Goal: Communication & Community: Answer question/provide support

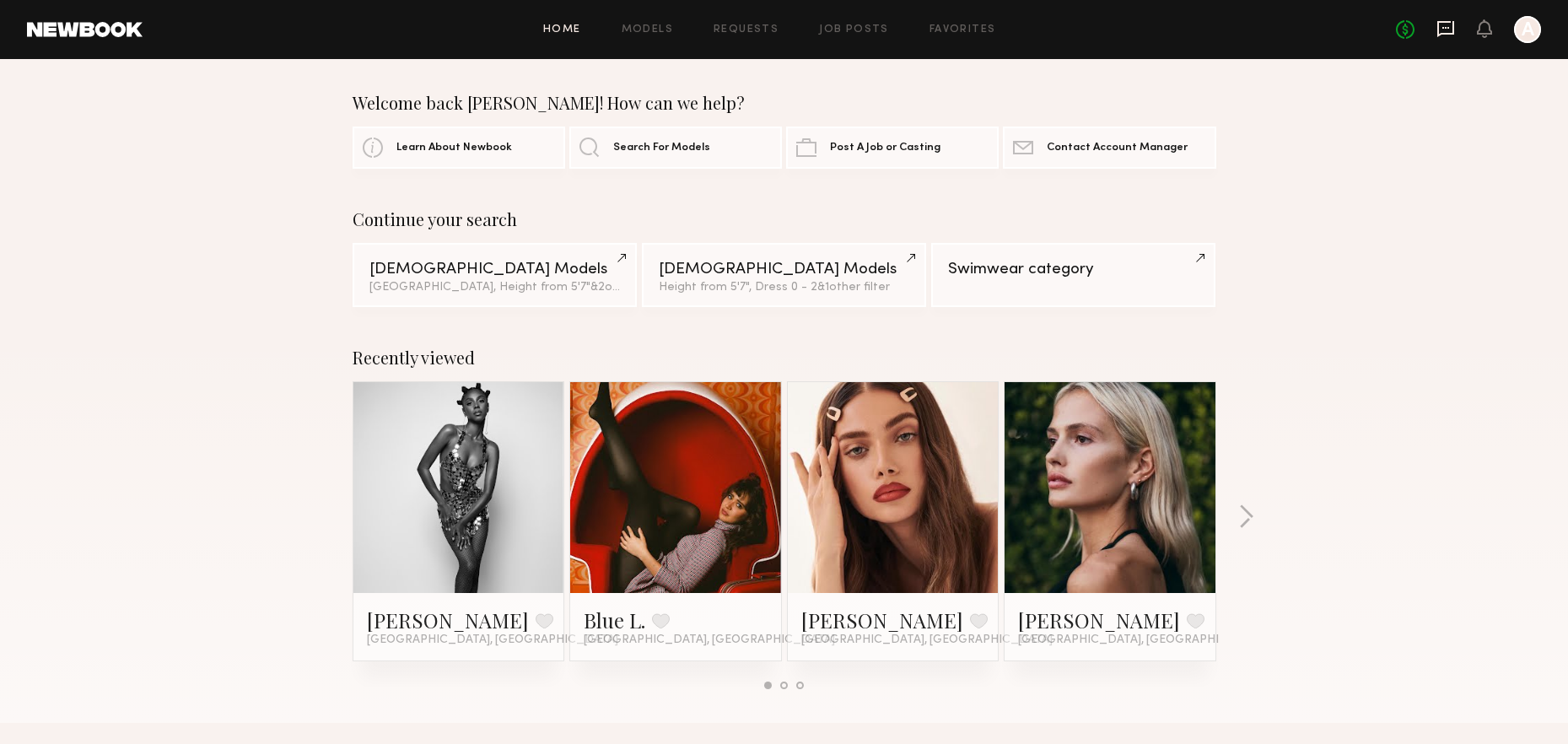
click at [1448, 28] on icon at bounding box center [1446, 28] width 7 height 2
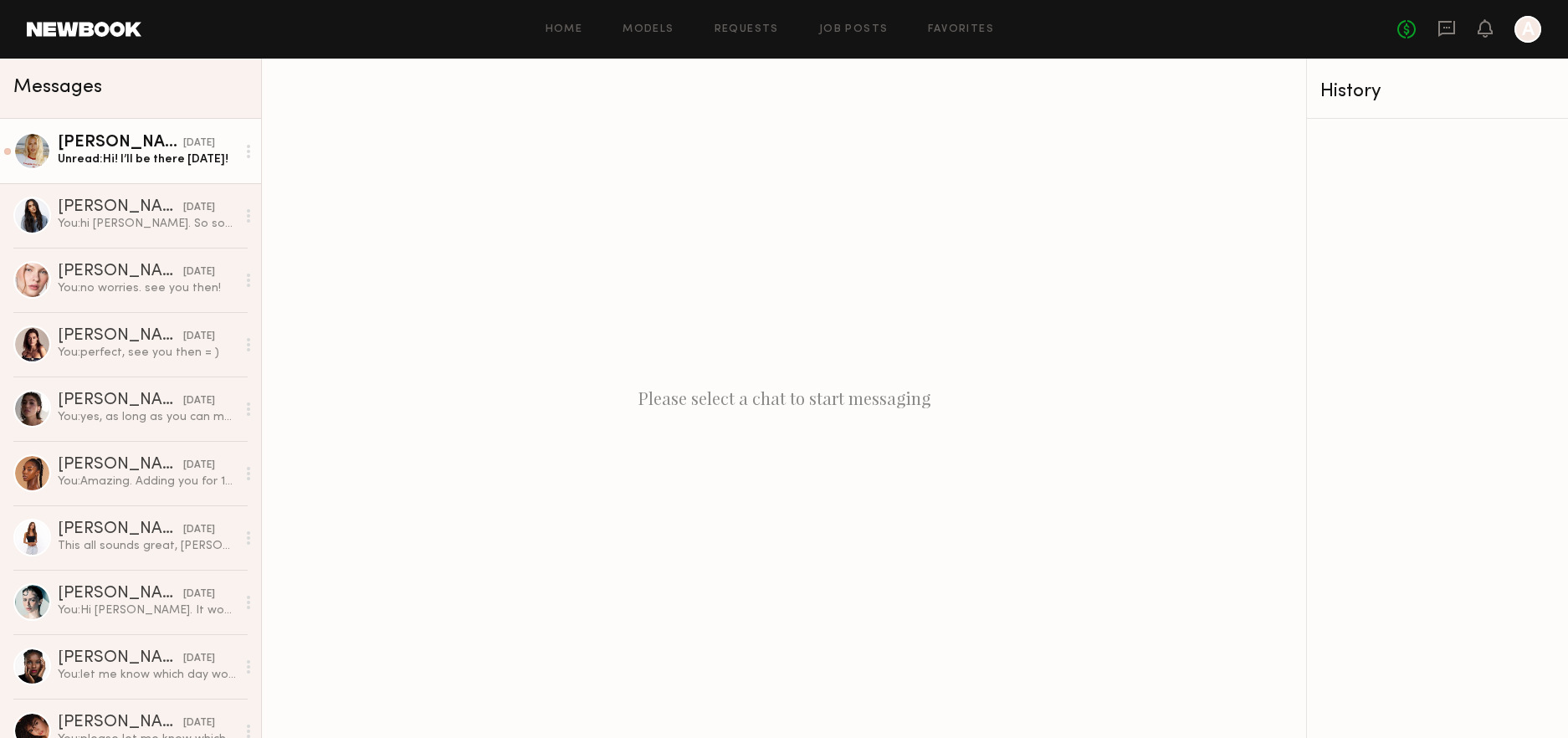
click at [105, 129] on link "[PERSON_NAME] [DATE] Unread: Hi! I’ll be there [DATE]!" at bounding box center [130, 151] width 261 height 64
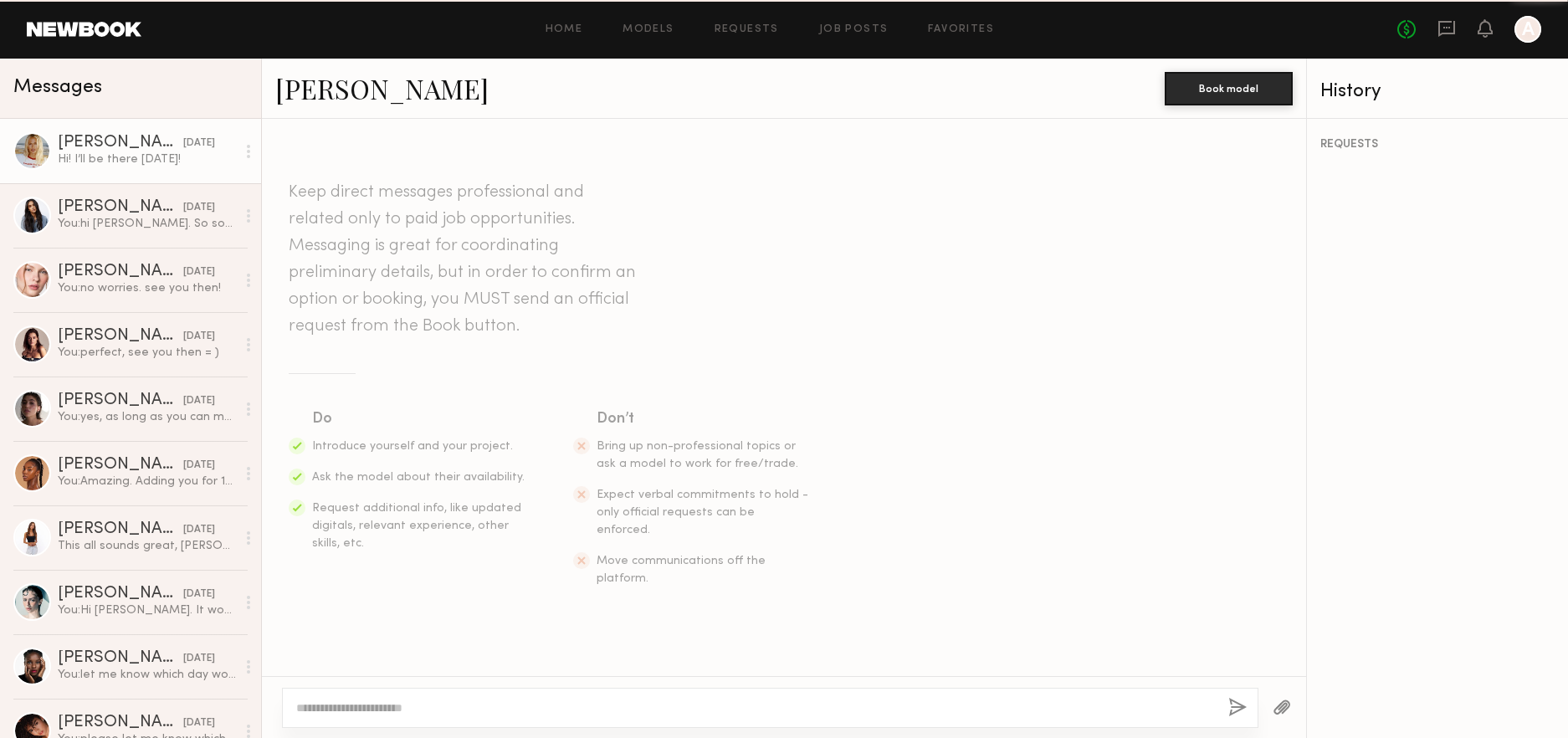
scroll to position [978, 0]
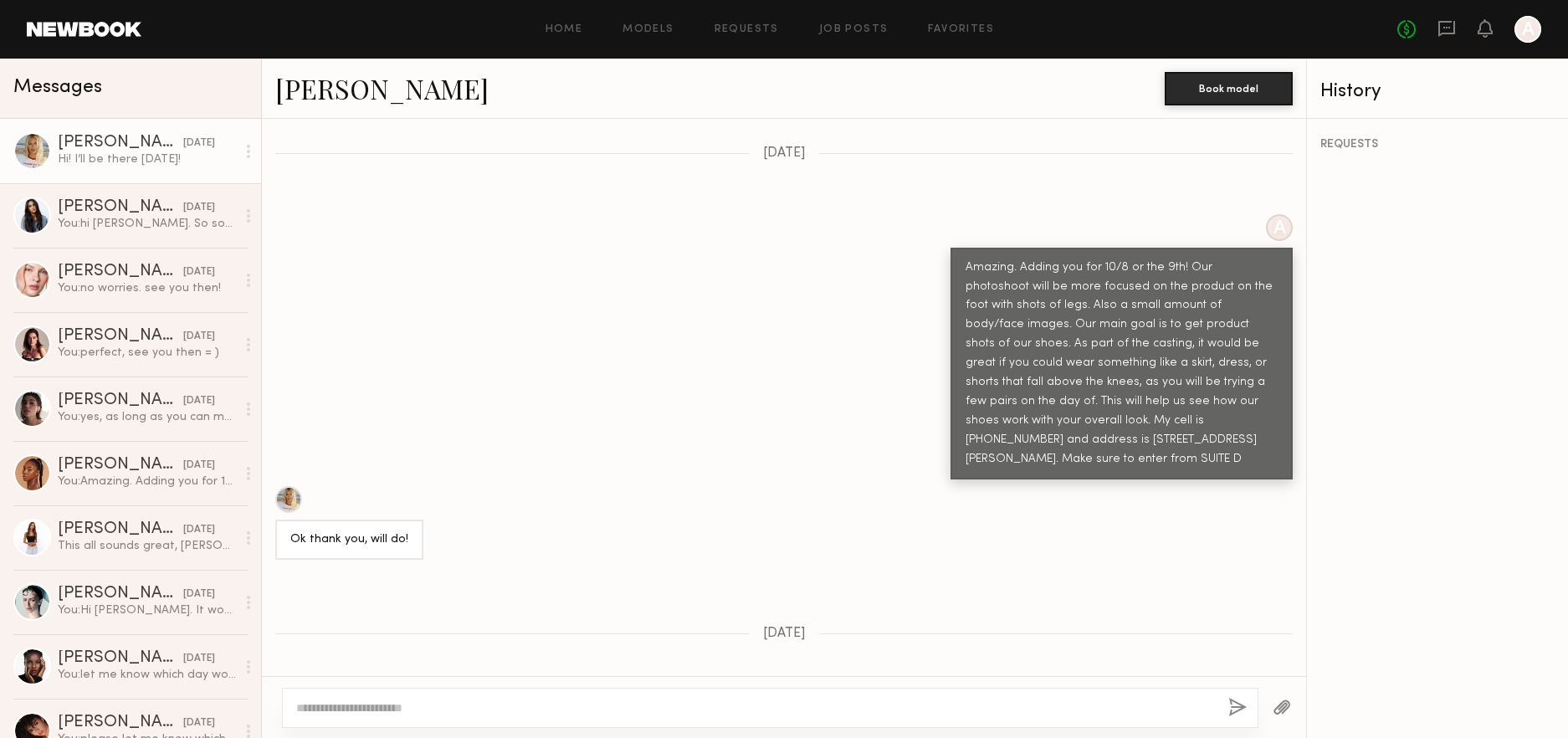
click at [347, 703] on textarea at bounding box center [754, 708] width 918 height 17
type textarea "*"
type textarea "**********"
click at [1239, 707] on button "button" at bounding box center [1237, 708] width 18 height 21
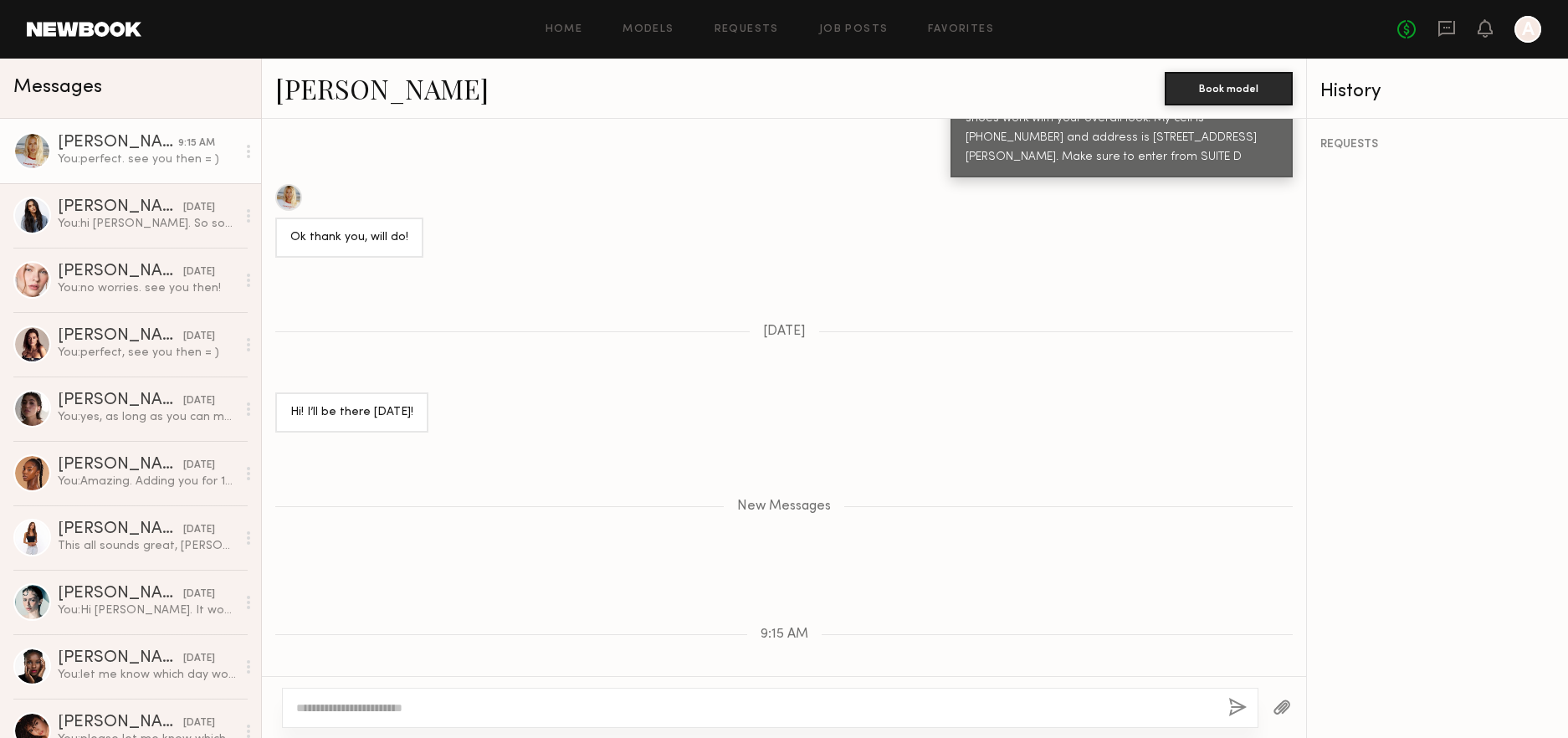
click at [311, 93] on link "Emily T." at bounding box center [381, 88] width 213 height 36
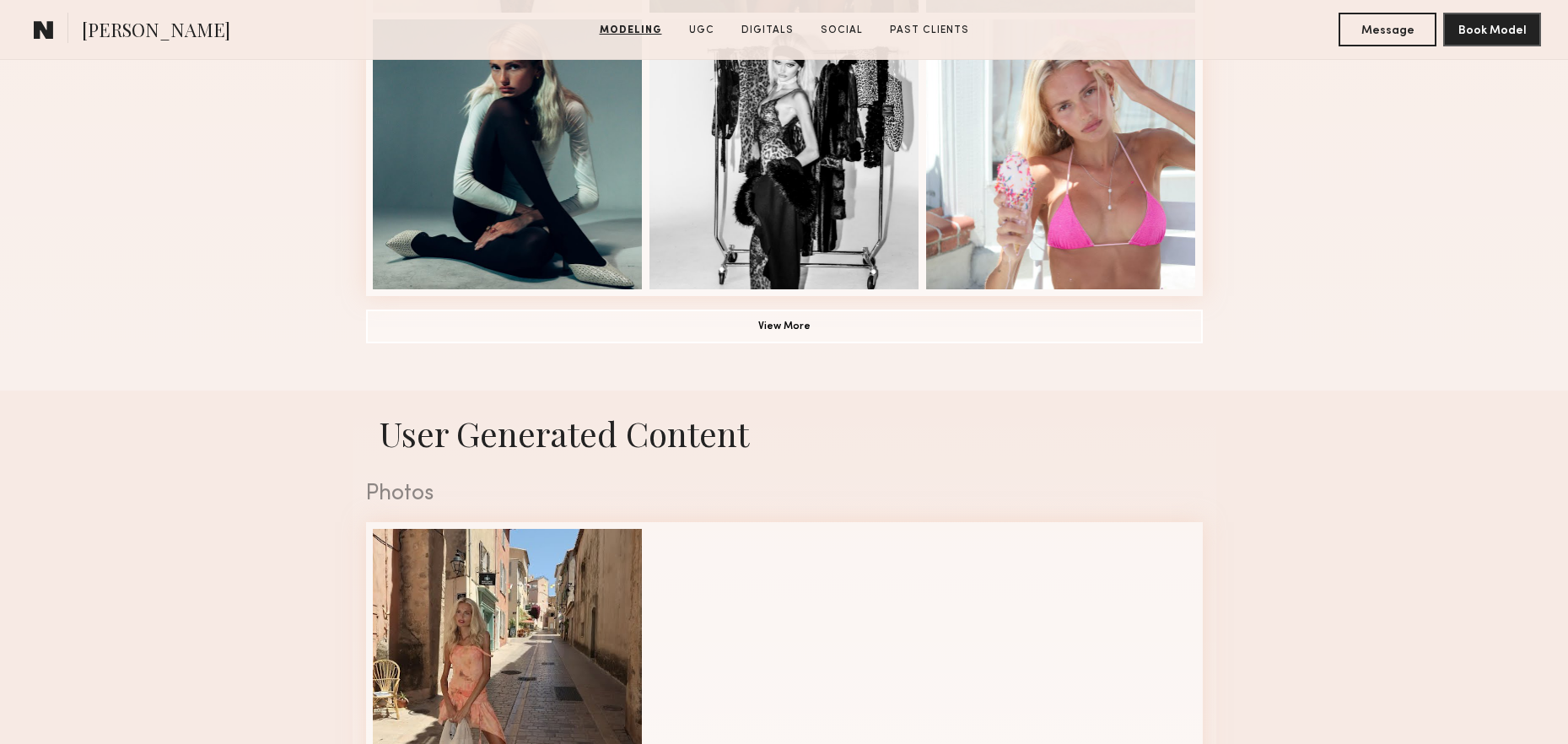
scroll to position [1185, 0]
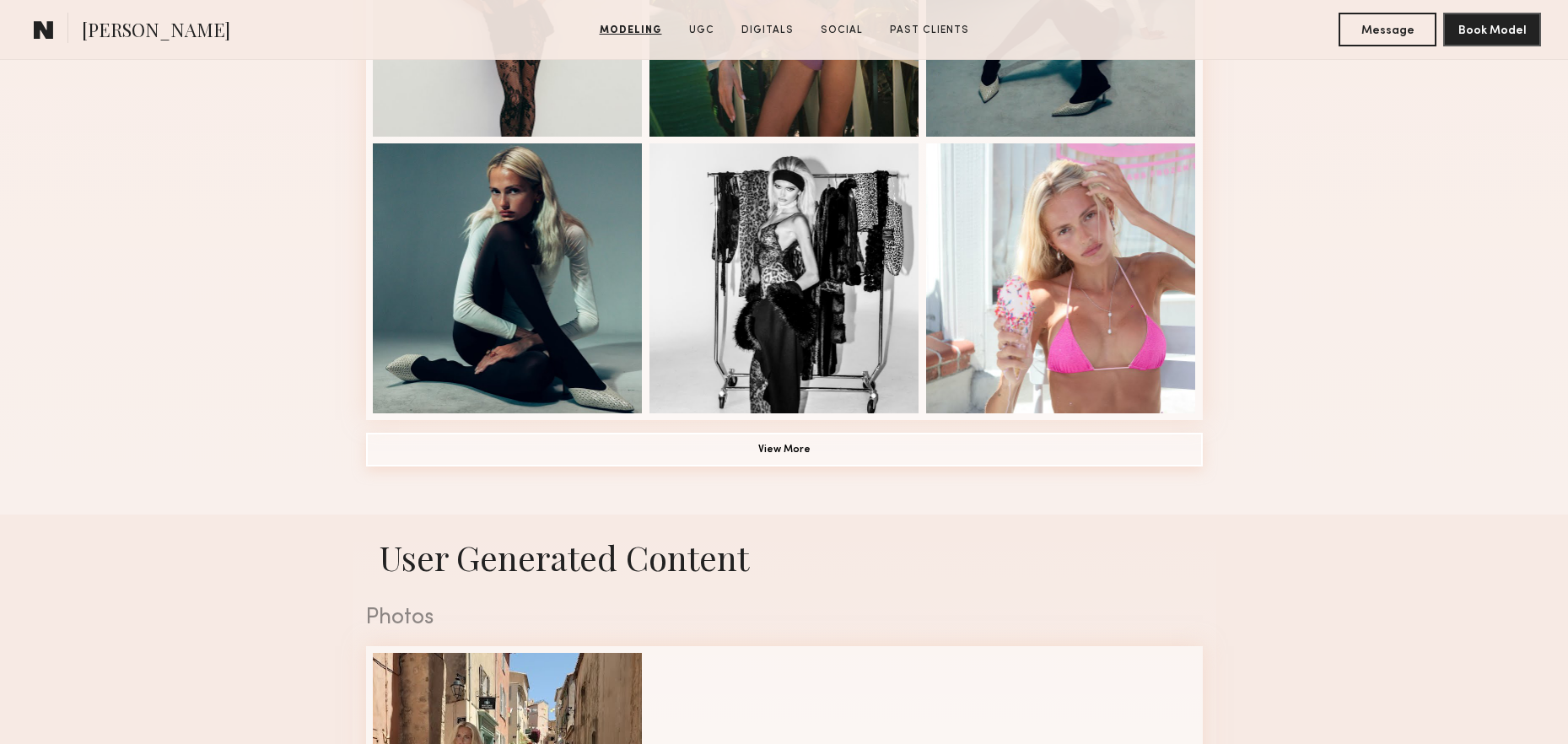
click at [806, 448] on button "View More" at bounding box center [785, 449] width 837 height 34
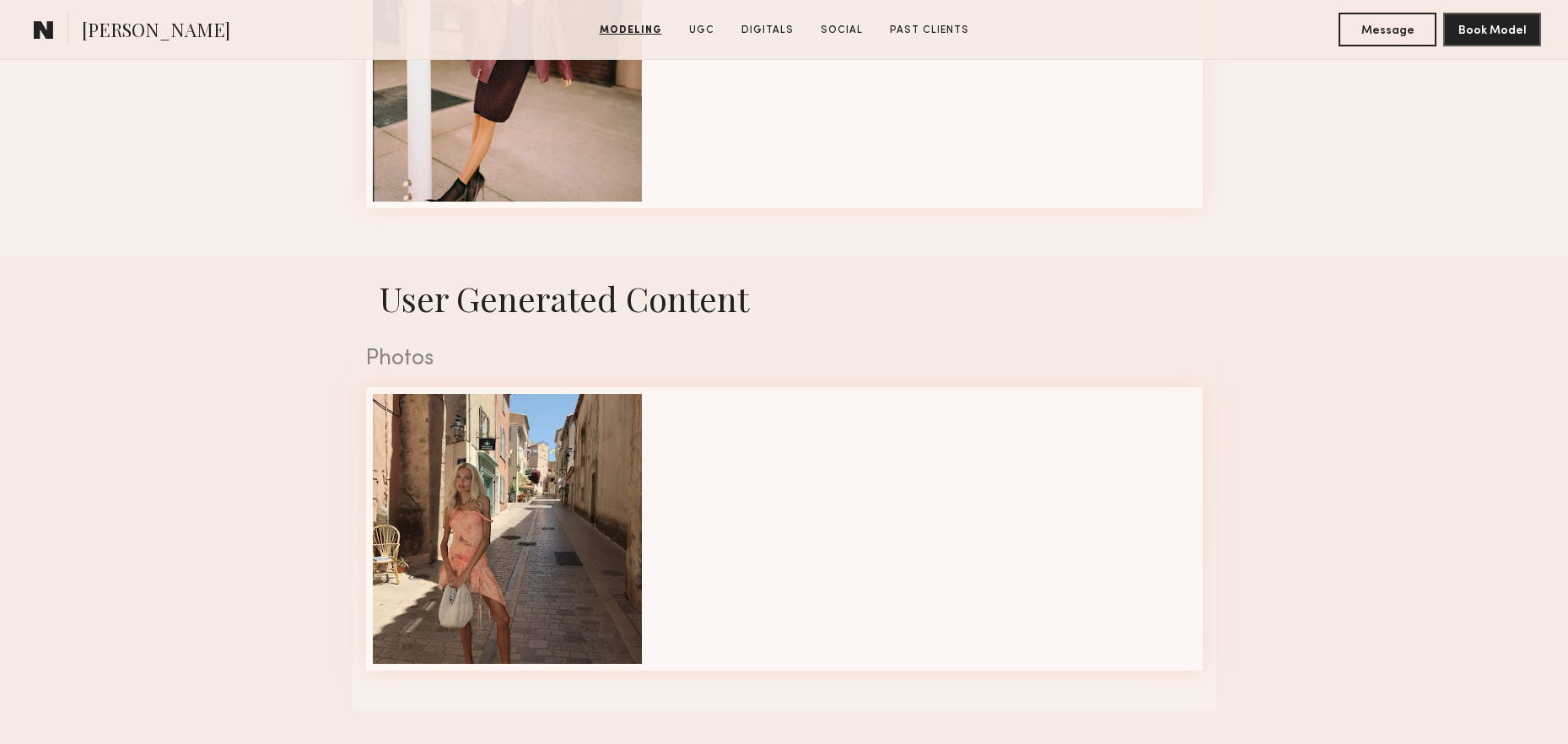
scroll to position [2108, 0]
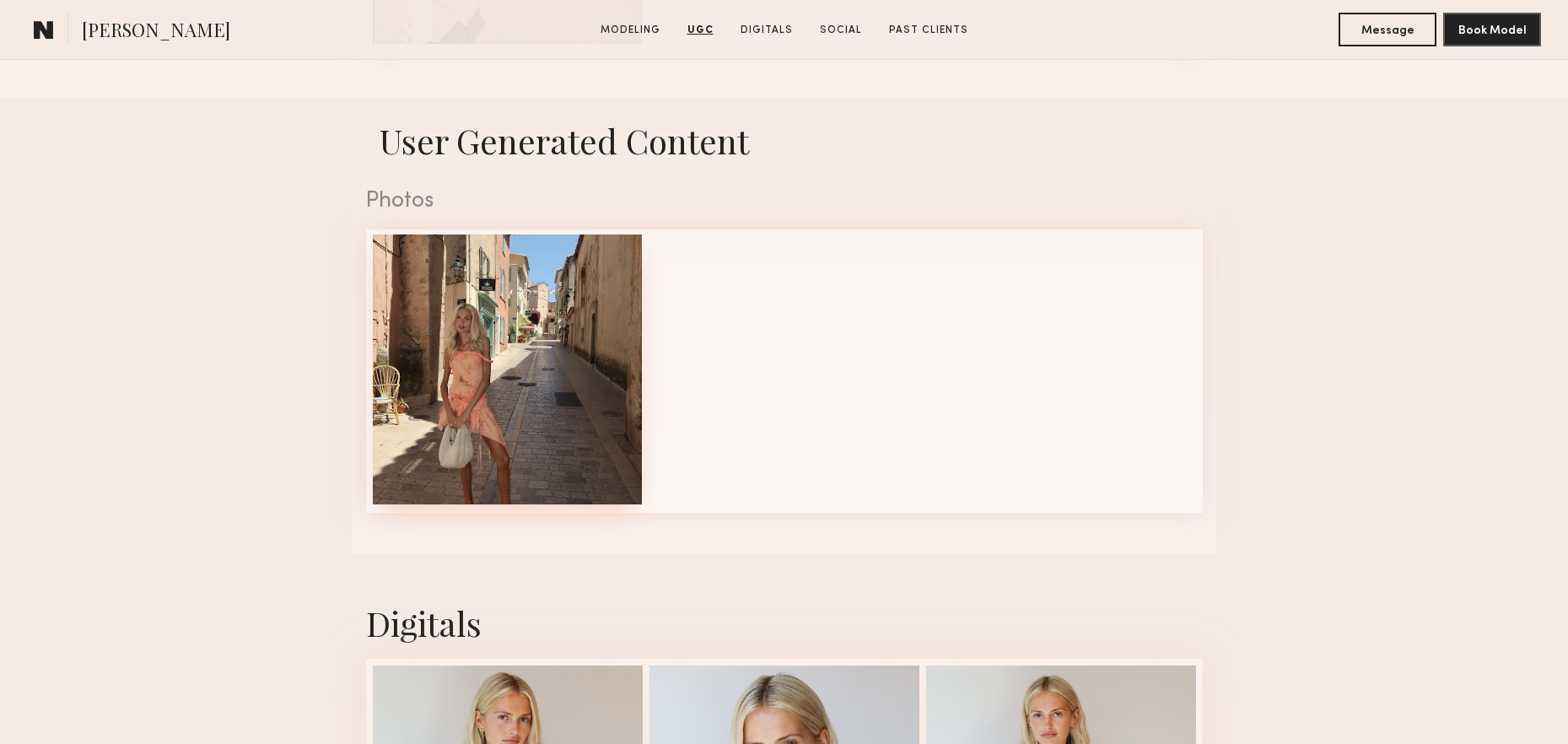
click at [491, 399] on div at bounding box center [507, 369] width 270 height 270
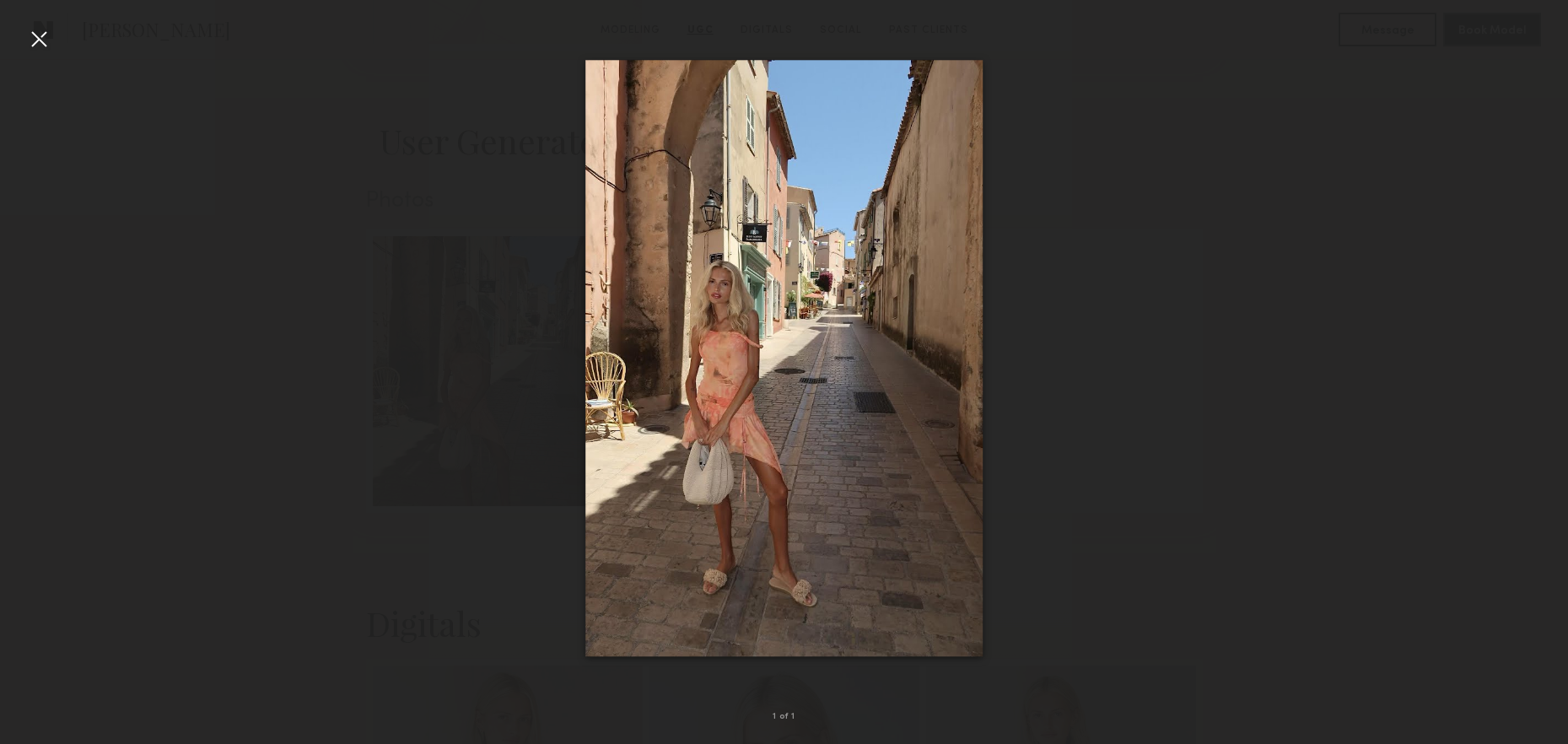
click at [38, 35] on div at bounding box center [38, 38] width 27 height 27
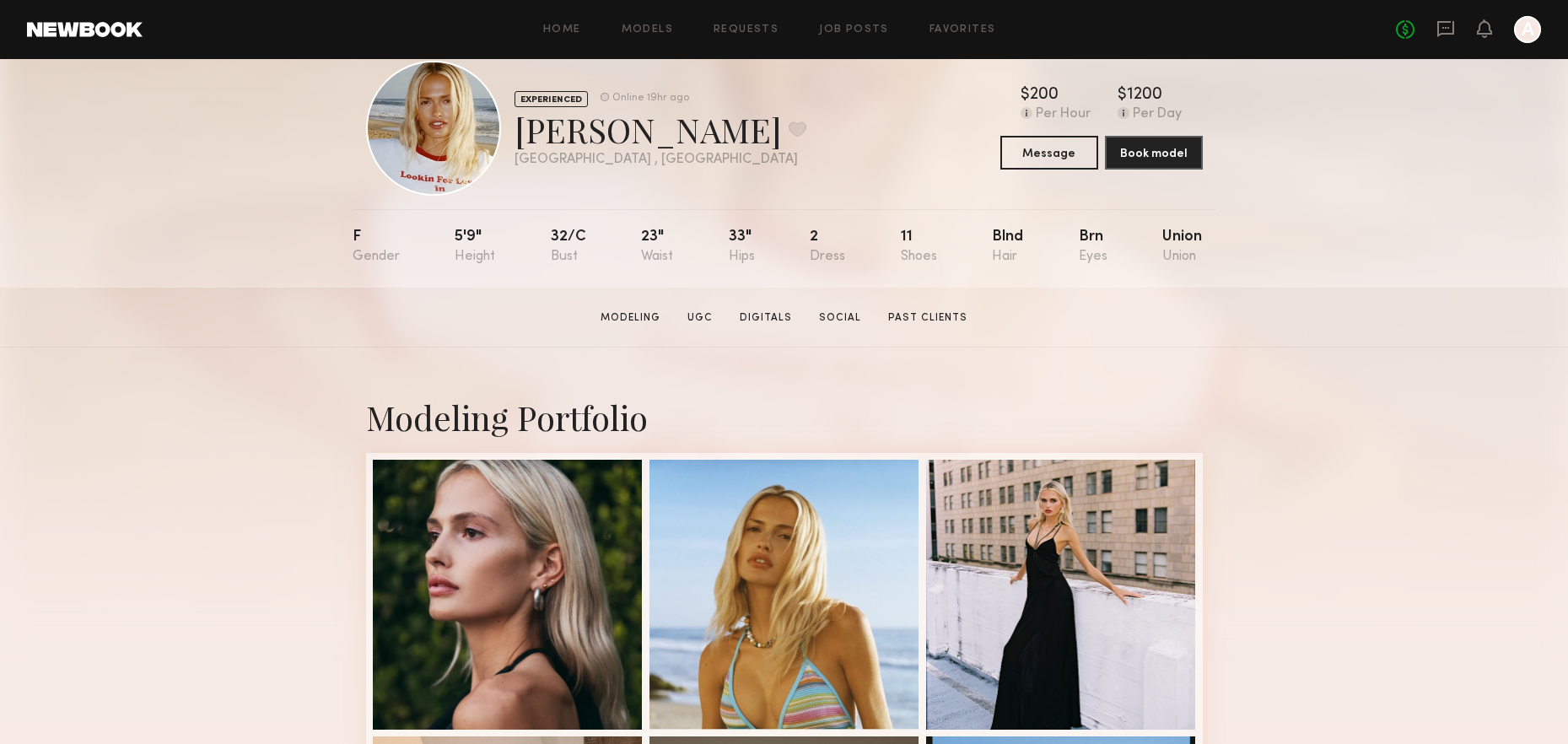
scroll to position [0, 0]
